Goal: Task Accomplishment & Management: Use online tool/utility

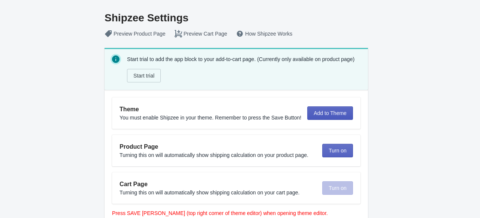
click at [314, 111] on span "Add to Theme" at bounding box center [329, 113] width 33 height 6
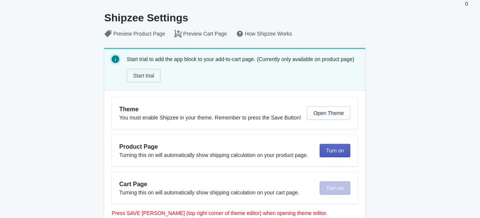
click at [334, 152] on span "Turn on" at bounding box center [335, 151] width 18 height 6
